Goal: Task Accomplishment & Management: Use online tool/utility

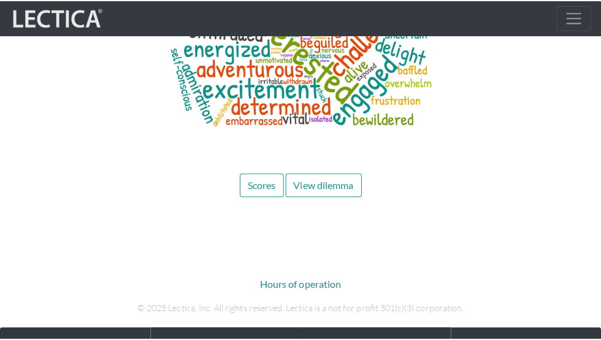
scroll to position [6129, 0]
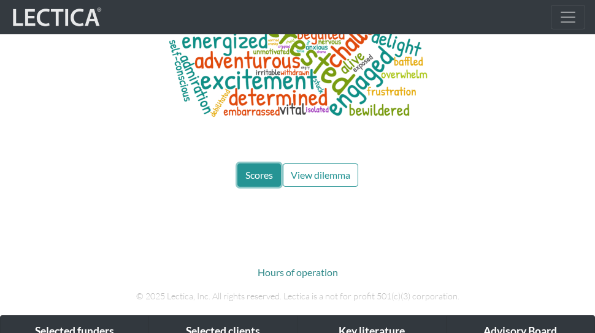
click at [249, 169] on span "Scores" at bounding box center [259, 175] width 28 height 12
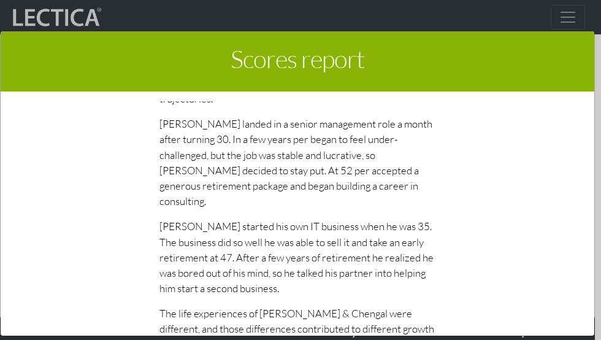
scroll to position [6378, 0]
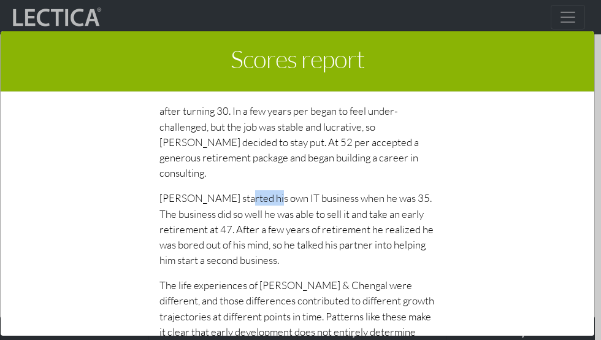
drag, startPoint x: 135, startPoint y: 141, endPoint x: 182, endPoint y: 135, distance: 47.6
click at [181, 190] on p "[PERSON_NAME] started his own IT business when he was 35. The business did so w…" at bounding box center [297, 228] width 276 height 77
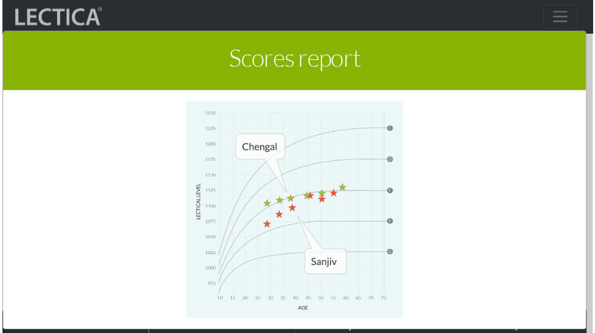
scroll to position [5858, 0]
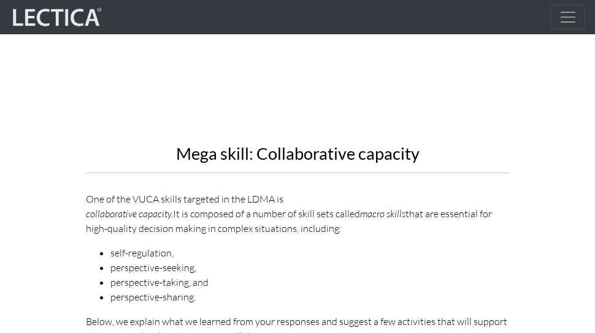
scroll to position [1631, 0]
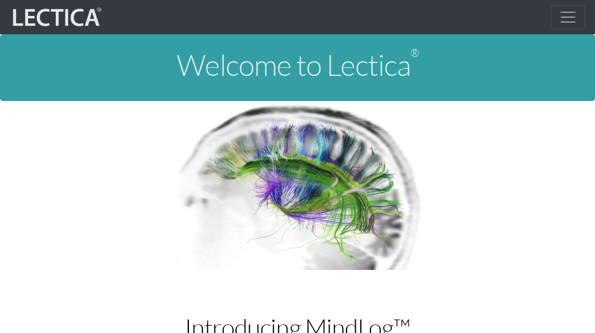
click at [570, 17] on span "Toggle navigation" at bounding box center [567, 17] width 18 height 18
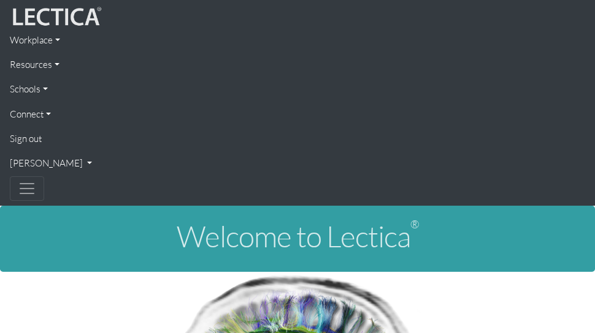
click at [21, 161] on link "[PERSON_NAME]" at bounding box center [297, 163] width 575 height 25
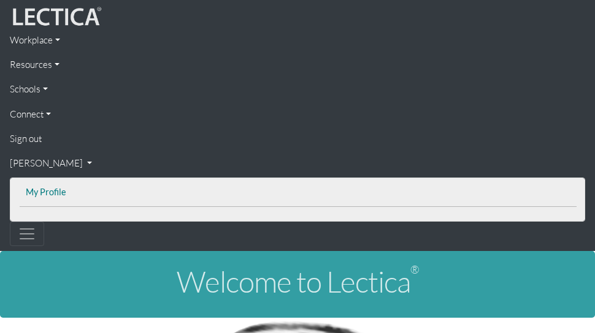
click at [34, 194] on link "My Profile" at bounding box center [298, 192] width 551 height 15
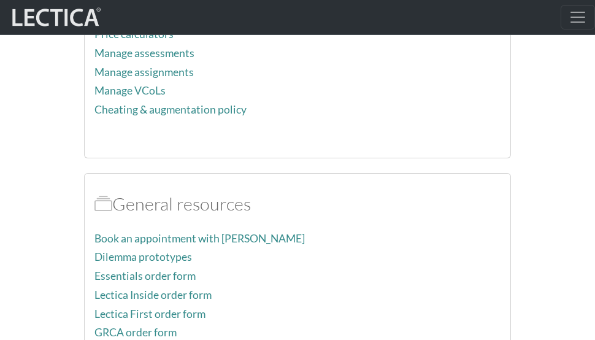
scroll to position [1332, 0]
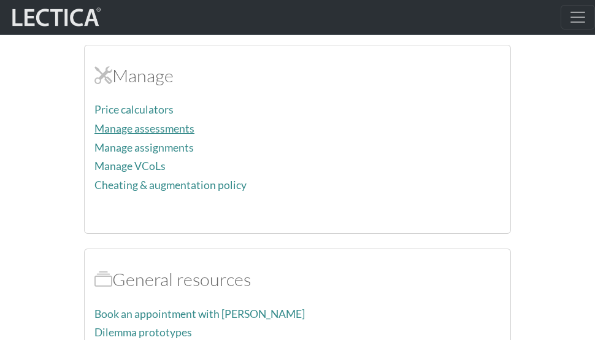
click at [153, 128] on link "Manage assessments" at bounding box center [144, 128] width 100 height 13
click at [94, 145] on link "Manage assignments" at bounding box center [143, 147] width 99 height 13
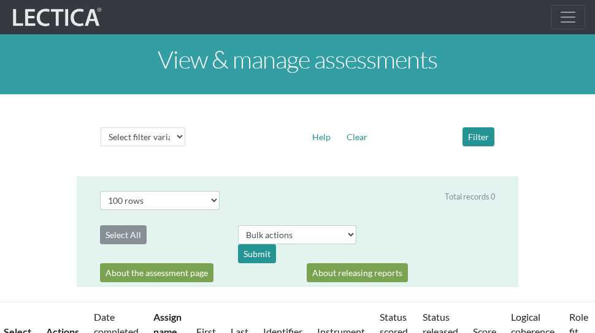
select select "100"
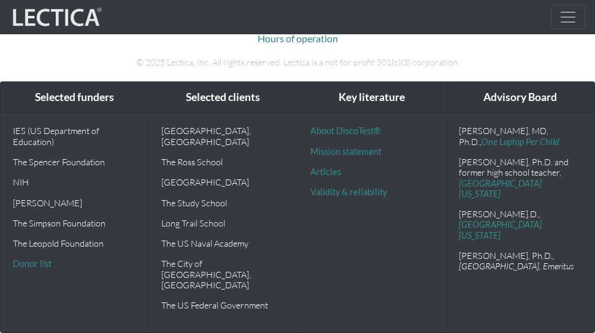
scroll to position [2296, 0]
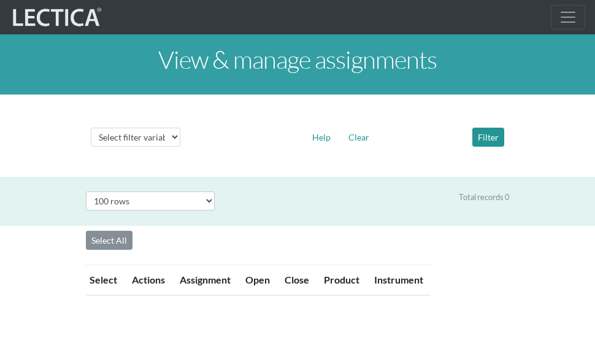
select select "100"
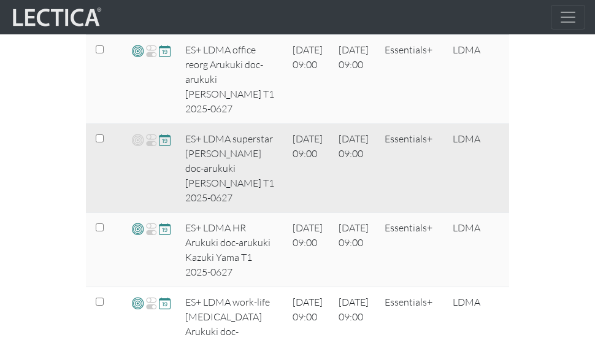
scroll to position [438, 0]
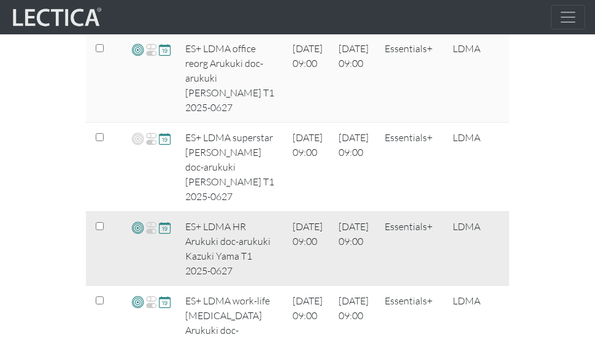
click at [134, 220] on span at bounding box center [138, 227] width 12 height 14
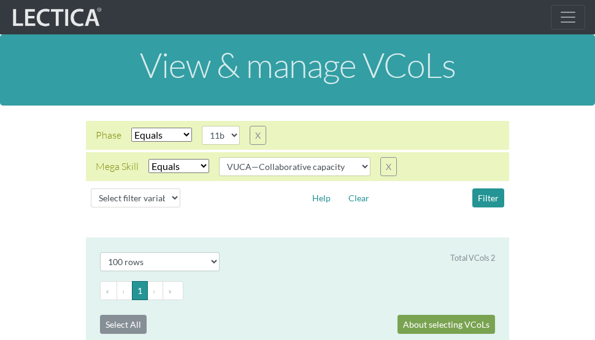
select select "100"
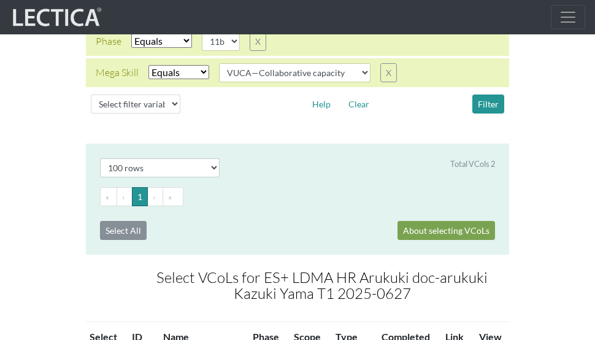
scroll to position [90, 0]
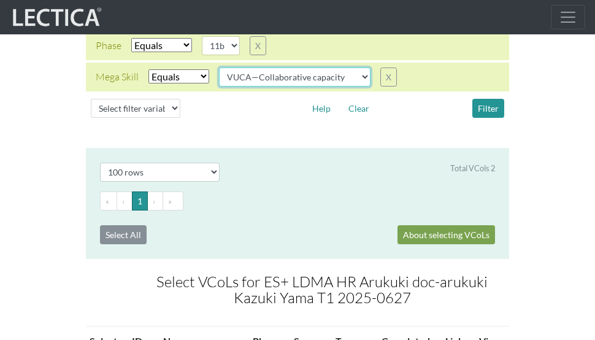
click at [280, 76] on select "VUCA—Collaborative capacity VUCA—Contextual thinking VUCA—Decision-making proce…" at bounding box center [294, 76] width 151 height 19
select select "VUCA—Contextual thinking"
click at [220, 67] on select "VUCA—Collaborative capacity VUCA—Contextual thinking VUCA—Decision-making proce…" at bounding box center [294, 76] width 151 height 19
click at [310, 85] on select "VUCA—Collaborative capacity VUCA—Contextual thinking VUCA—Decision-making proce…" at bounding box center [294, 76] width 151 height 19
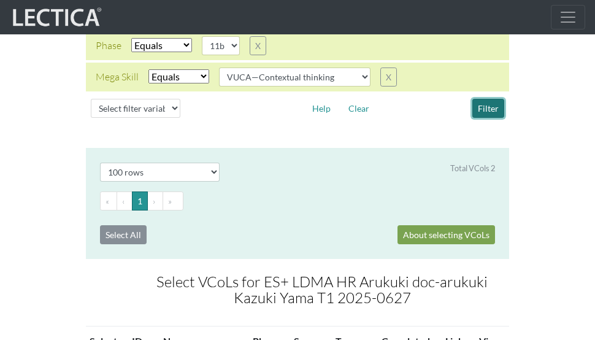
click at [484, 102] on button "Filter" at bounding box center [488, 108] width 32 height 19
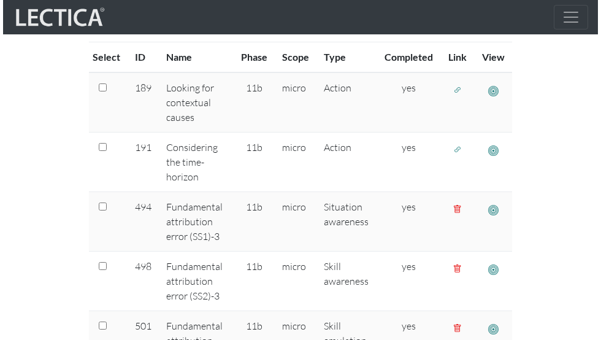
scroll to position [373, 0]
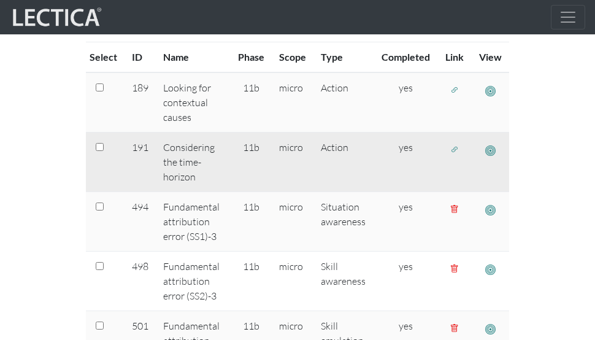
click at [489, 148] on span "button" at bounding box center [490, 150] width 10 height 13
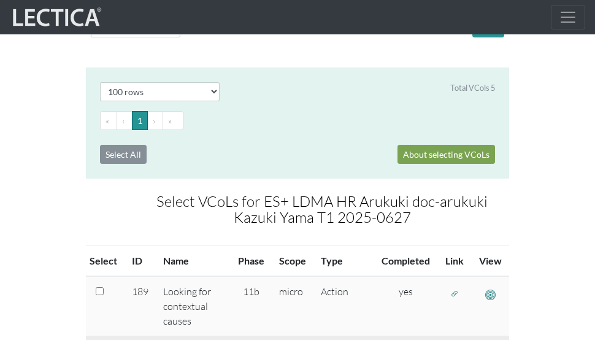
scroll to position [258, 0]
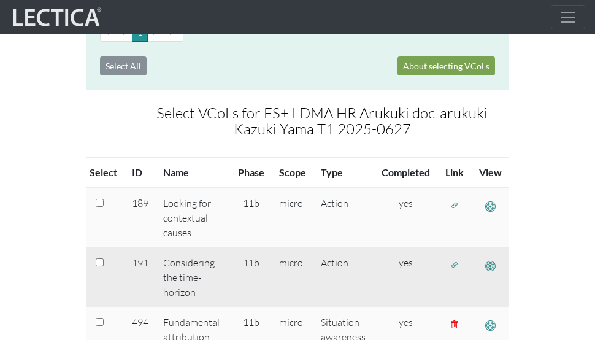
click at [451, 261] on span "button" at bounding box center [454, 264] width 9 height 10
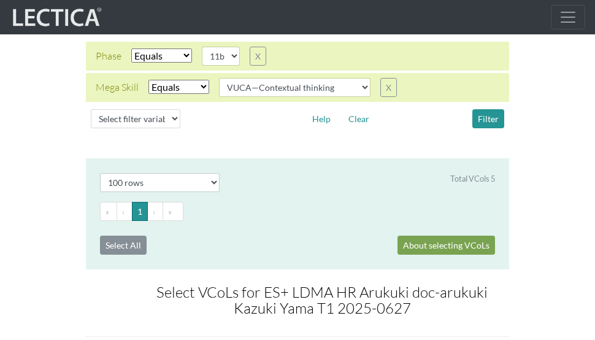
scroll to position [0, 0]
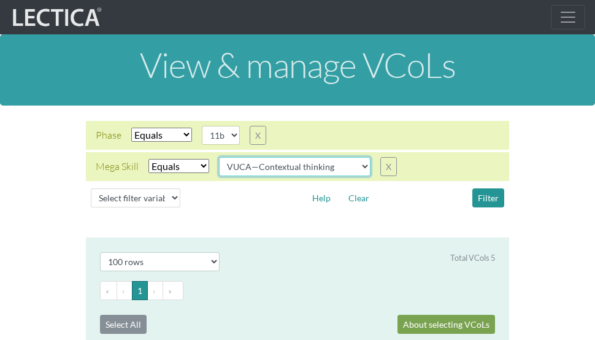
click at [333, 169] on select "VUCA—Collaborative capacity VUCA—Contextual thinking VUCA—Decision-making proce…" at bounding box center [294, 166] width 151 height 19
click at [220, 157] on select "VUCA—Collaborative capacity VUCA—Contextual thinking VUCA—Decision-making proce…" at bounding box center [294, 166] width 151 height 19
click at [343, 167] on select "VUCA—Collaborative capacity VUCA—Contextual thinking VUCA—Decision-making proce…" at bounding box center [294, 166] width 151 height 19
click at [220, 157] on select "VUCA—Collaborative capacity VUCA—Contextual thinking VUCA—Decision-making proce…" at bounding box center [294, 166] width 151 height 19
click at [309, 169] on select "VUCA—Collaborative capacity VUCA—Contextual thinking VUCA—Decision-making proce…" at bounding box center [294, 166] width 151 height 19
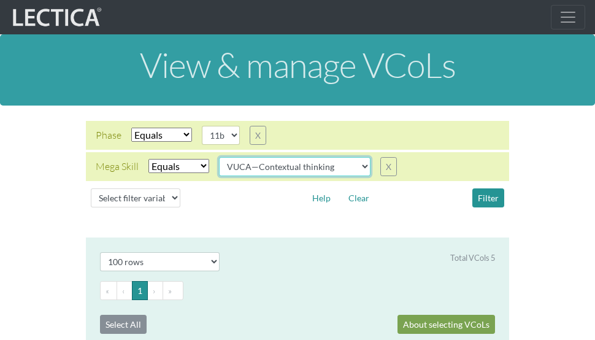
click at [220, 157] on select "VUCA—Collaborative capacity VUCA—Contextual thinking VUCA—Decision-making proce…" at bounding box center [294, 166] width 151 height 19
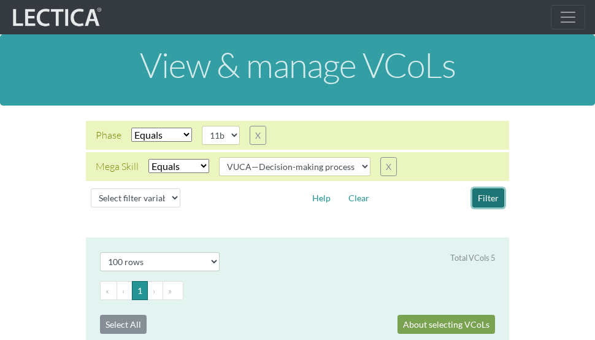
click at [479, 194] on button "Filter" at bounding box center [488, 197] width 32 height 19
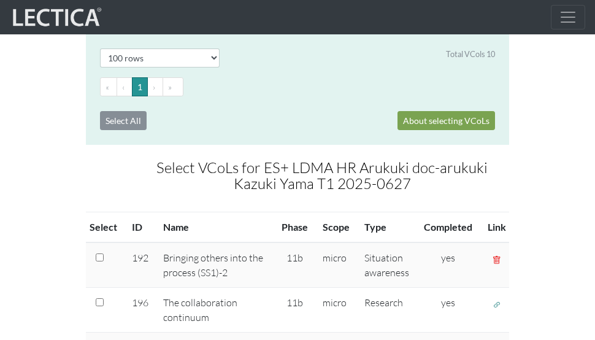
scroll to position [106, 0]
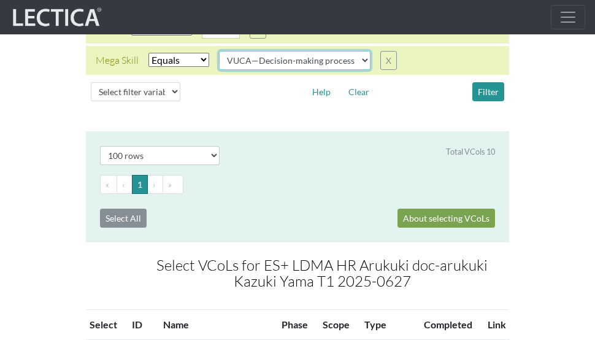
click at [324, 69] on select "VUCA—Collaborative capacity VUCA—Contextual thinking VUCA—Decision-making proce…" at bounding box center [294, 60] width 151 height 19
click at [220, 51] on select "VUCA—Collaborative capacity VUCA—Contextual thinking VUCA—Decision-making proce…" at bounding box center [294, 60] width 151 height 19
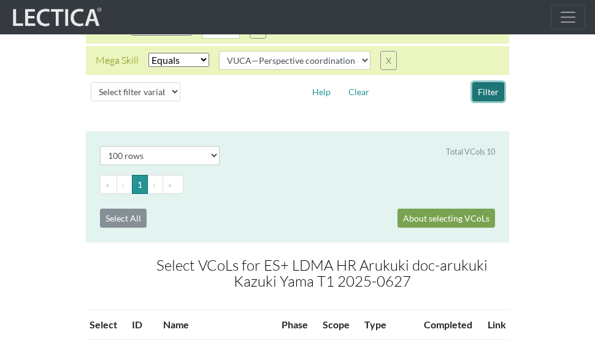
click at [492, 93] on button "Filter" at bounding box center [488, 91] width 32 height 19
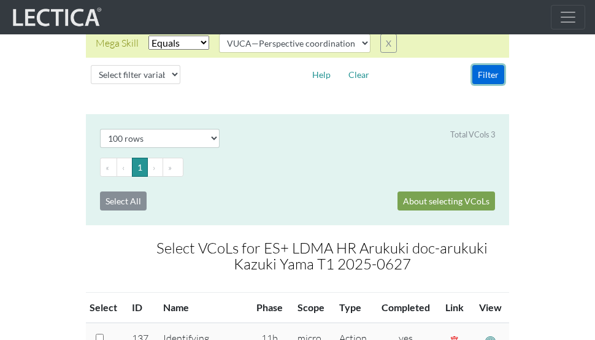
scroll to position [53, 0]
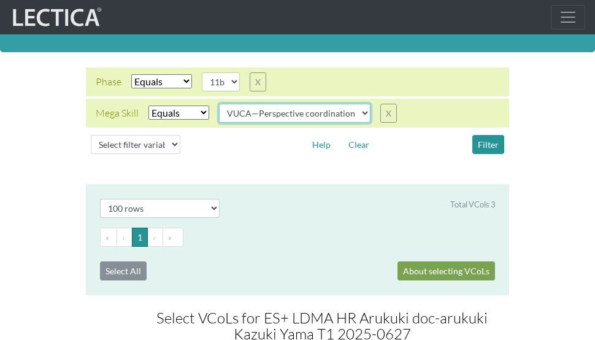
click at [304, 115] on select "VUCA—Collaborative capacity VUCA—Contextual thinking VUCA—Decision-making proce…" at bounding box center [294, 113] width 151 height 19
click at [291, 108] on select "VUCA—Collaborative capacity VUCA—Contextual thinking VUCA—Decision-making proce…" at bounding box center [294, 113] width 151 height 19
select select "VUCA—Contextual thinking"
click at [220, 104] on select "VUCA—Collaborative capacity VUCA—Contextual thinking VUCA—Decision-making proce…" at bounding box center [294, 113] width 151 height 19
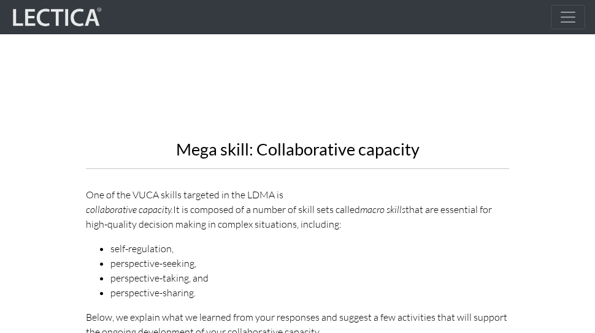
scroll to position [1521, 0]
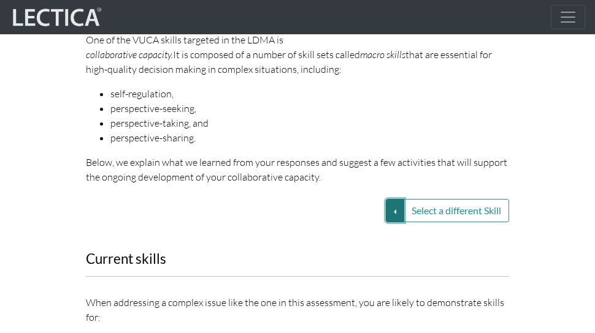
click at [395, 202] on button "Select a different Skill" at bounding box center [395, 210] width 18 height 23
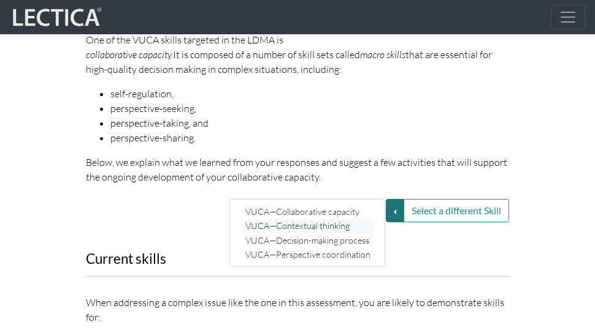
click at [349, 219] on link "VUCA—Contextual thinking" at bounding box center [307, 226] width 131 height 14
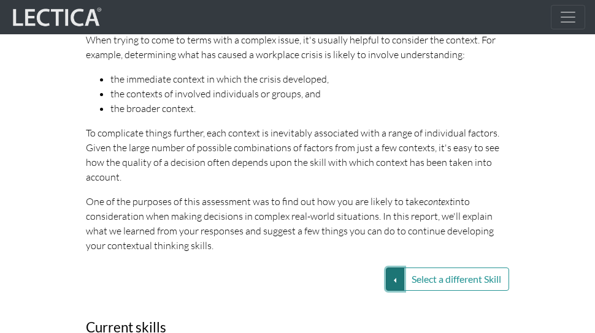
click at [393, 268] on button "Select a different Skill" at bounding box center [395, 279] width 18 height 23
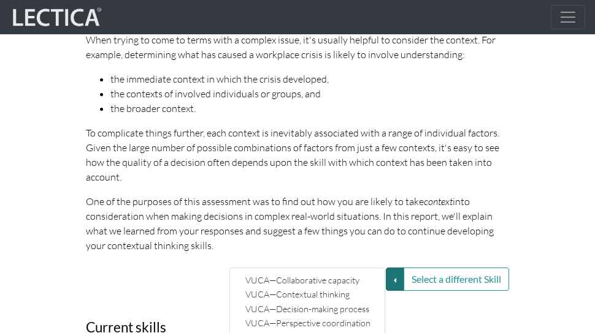
click at [320, 201] on p "One of the purposes of this assessment was to find out how you are likely to ta…" at bounding box center [297, 223] width 423 height 59
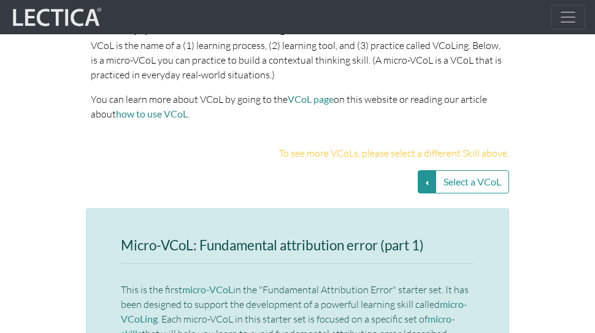
scroll to position [2716, 0]
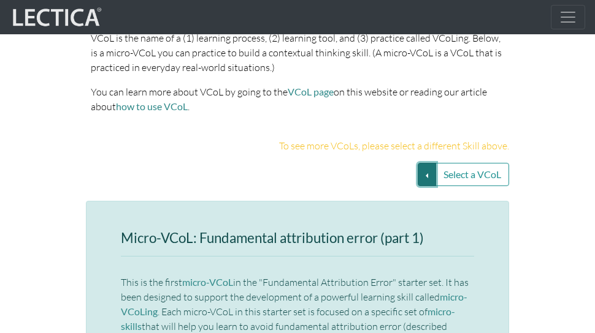
click at [430, 163] on button "Select a VCoL" at bounding box center [426, 174] width 18 height 23
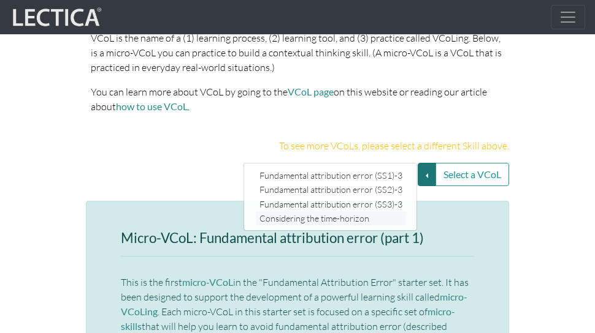
click at [278, 212] on link "Considering the time-horizon" at bounding box center [330, 219] width 149 height 14
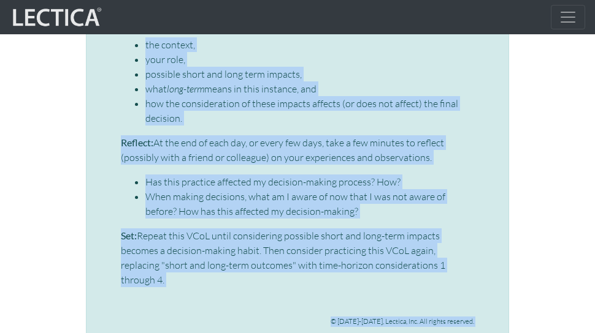
scroll to position [3535, 0]
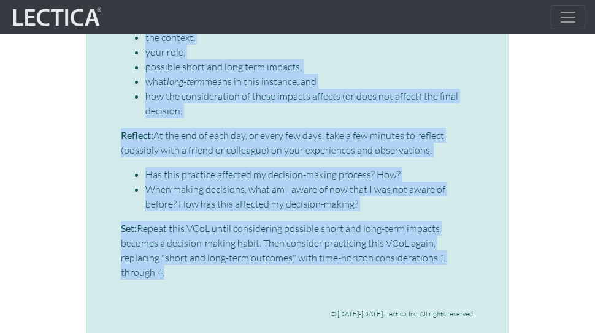
drag, startPoint x: 121, startPoint y: 119, endPoint x: 460, endPoint y: 215, distance: 351.8
copy div "Micro-VCoL: Considering the time-horizon It is increasingly common to be faced …"
